Goal: Find specific page/section: Find specific page/section

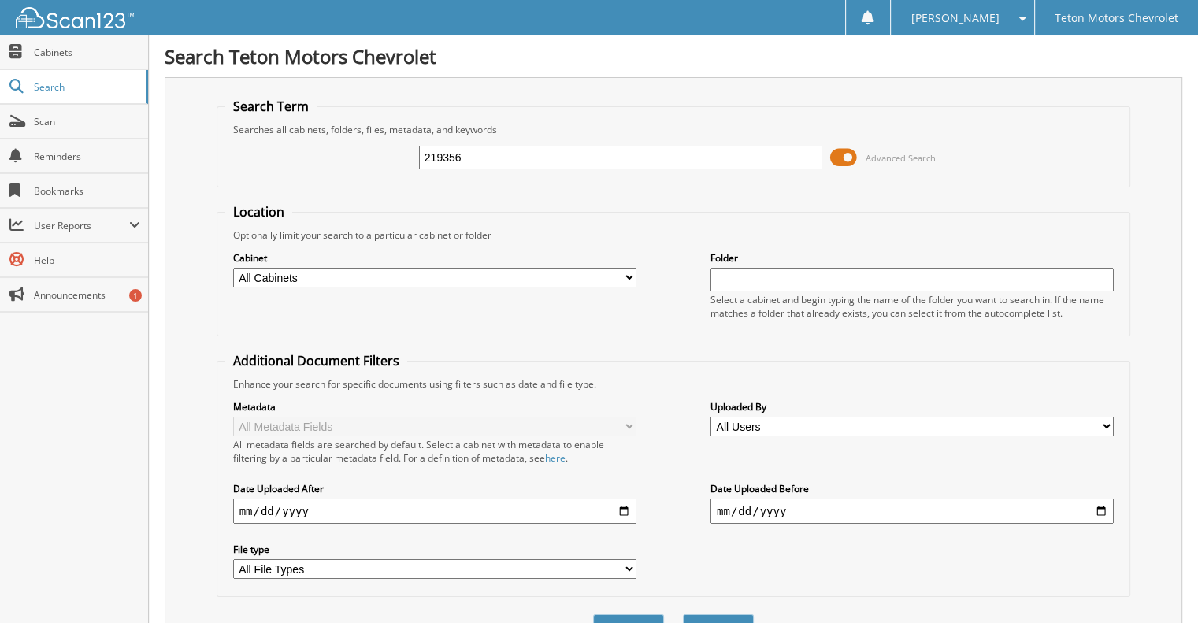
type input "219356"
click at [683, 614] on button "Search" at bounding box center [718, 628] width 71 height 29
click at [51, 119] on span "Scan" at bounding box center [87, 121] width 106 height 13
click at [897, 154] on span "Advanced Search" at bounding box center [900, 158] width 70 height 12
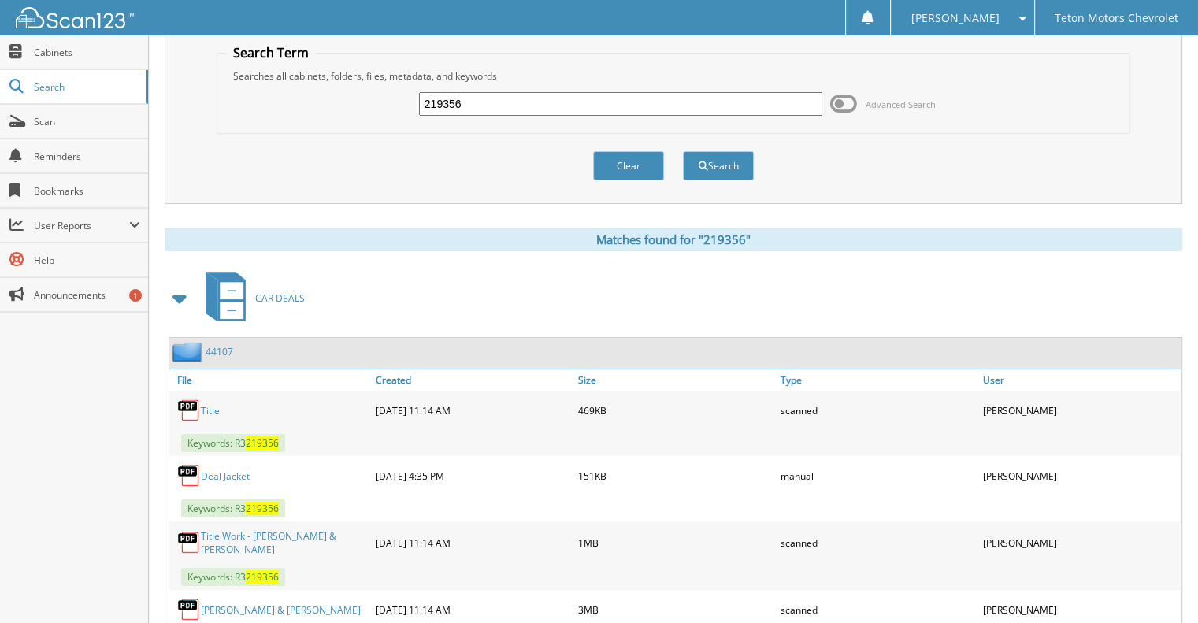
scroll to position [157, 0]
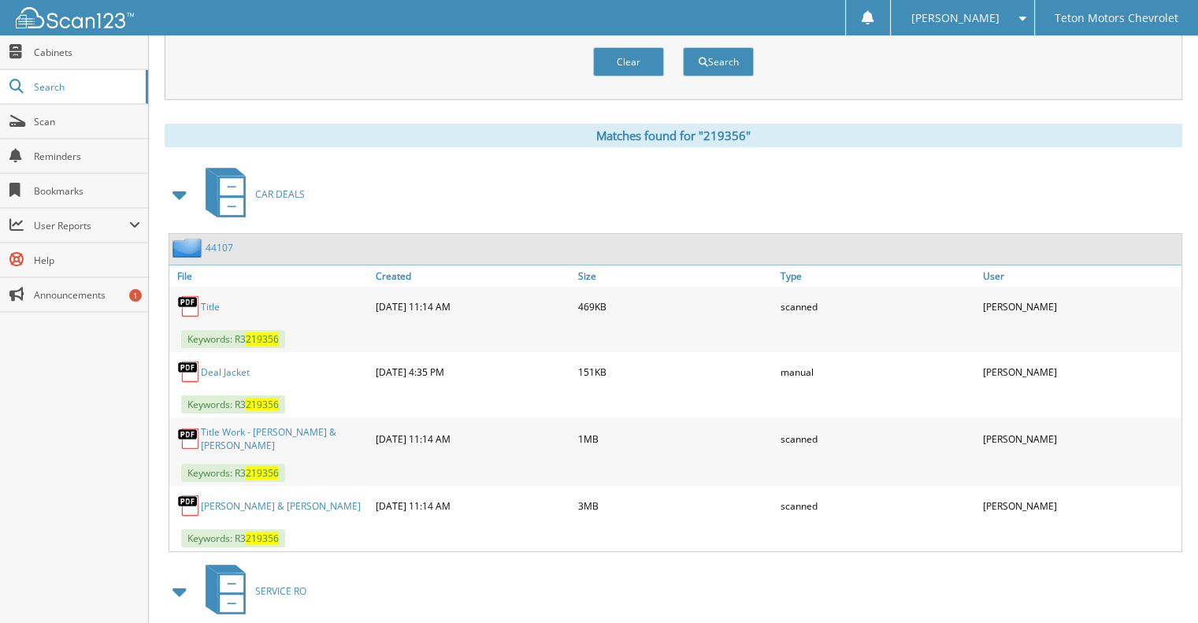
click at [248, 499] on link "[PERSON_NAME] & [PERSON_NAME]" at bounding box center [281, 505] width 160 height 13
